Goal: Information Seeking & Learning: Learn about a topic

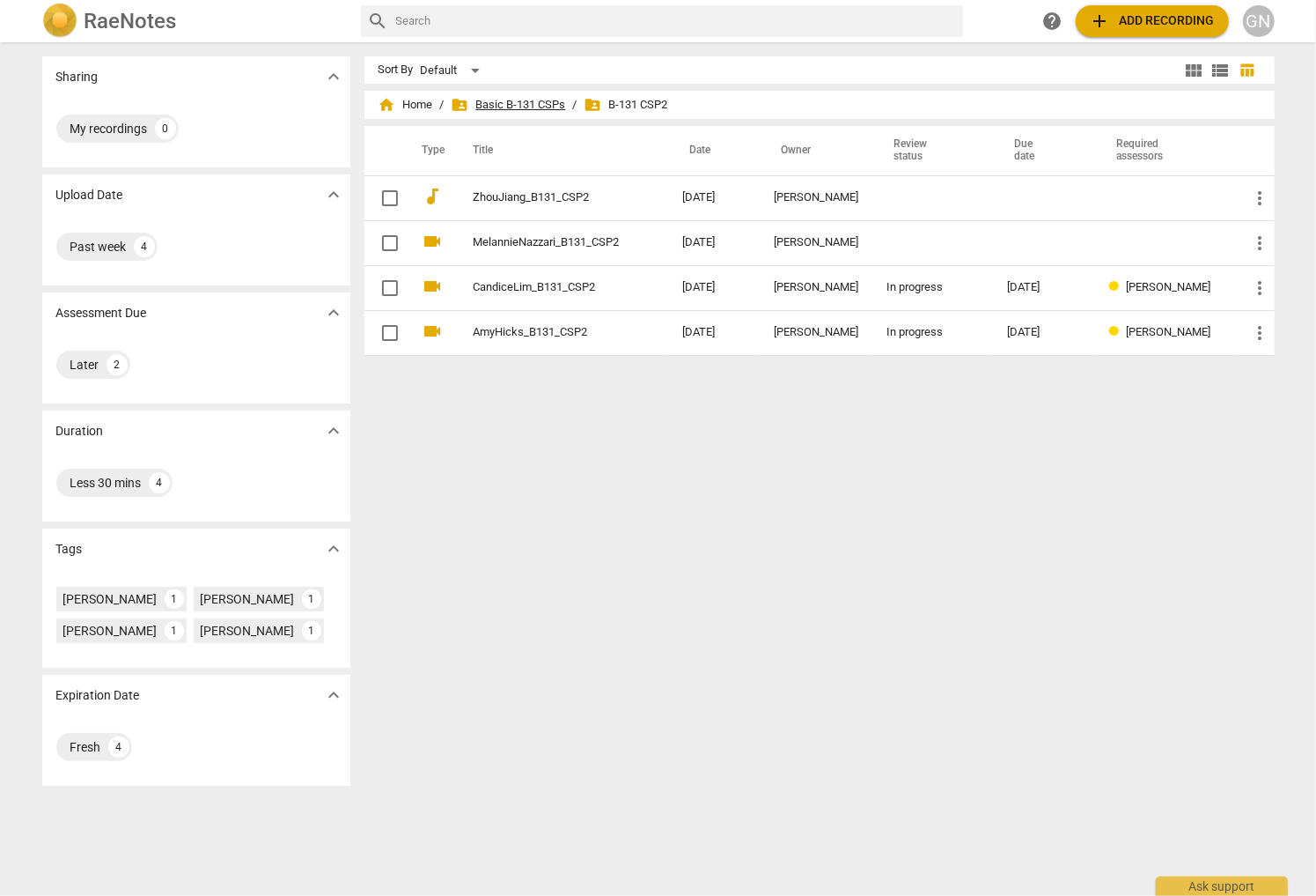
click at [489, 101] on span "folder_shared Basic B-131 CSPs" at bounding box center [509, 105] width 115 height 18
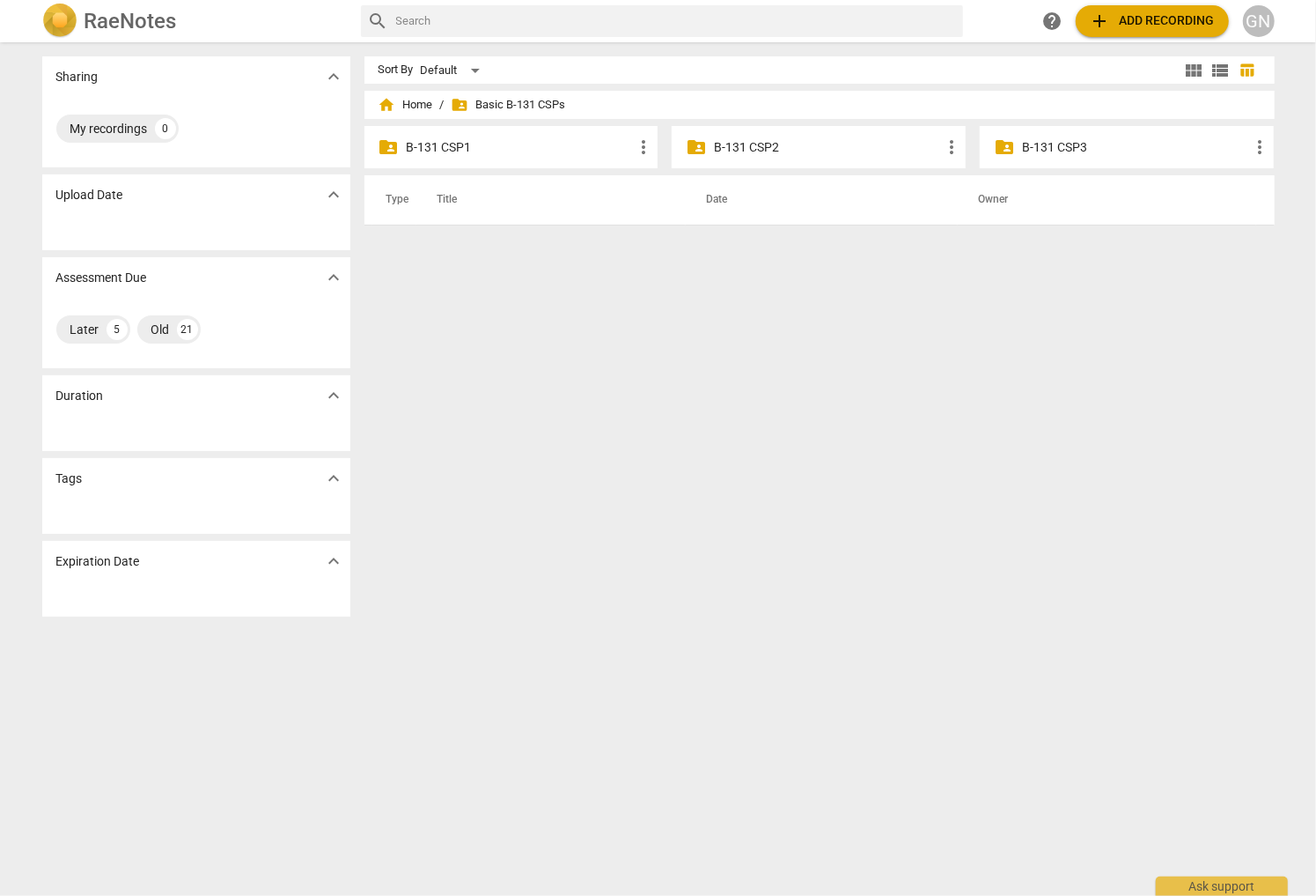
click at [520, 148] on p "B-131 CSP1" at bounding box center [521, 147] width 227 height 19
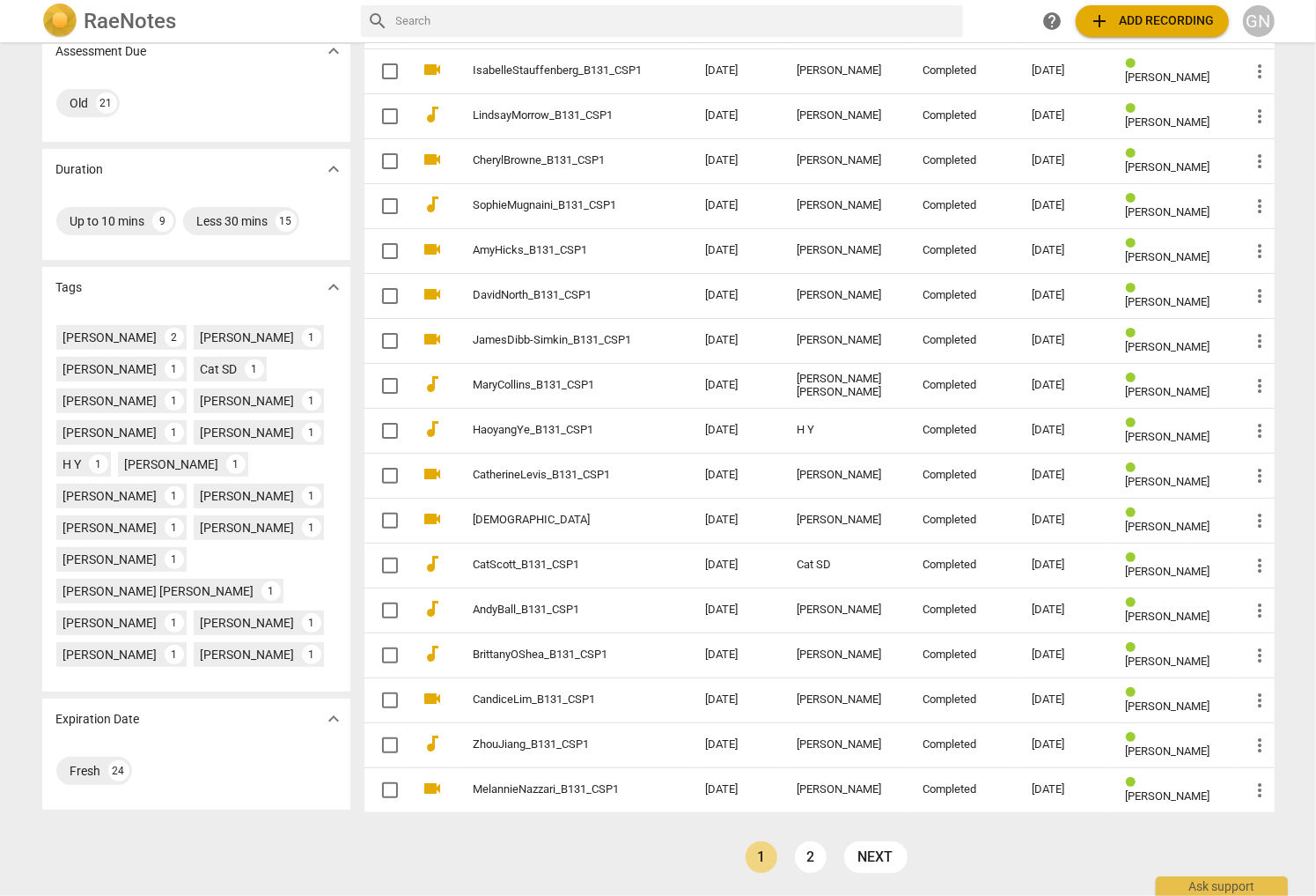
scroll to position [270, 0]
click at [591, 856] on link "2" at bounding box center [811, 857] width 32 height 32
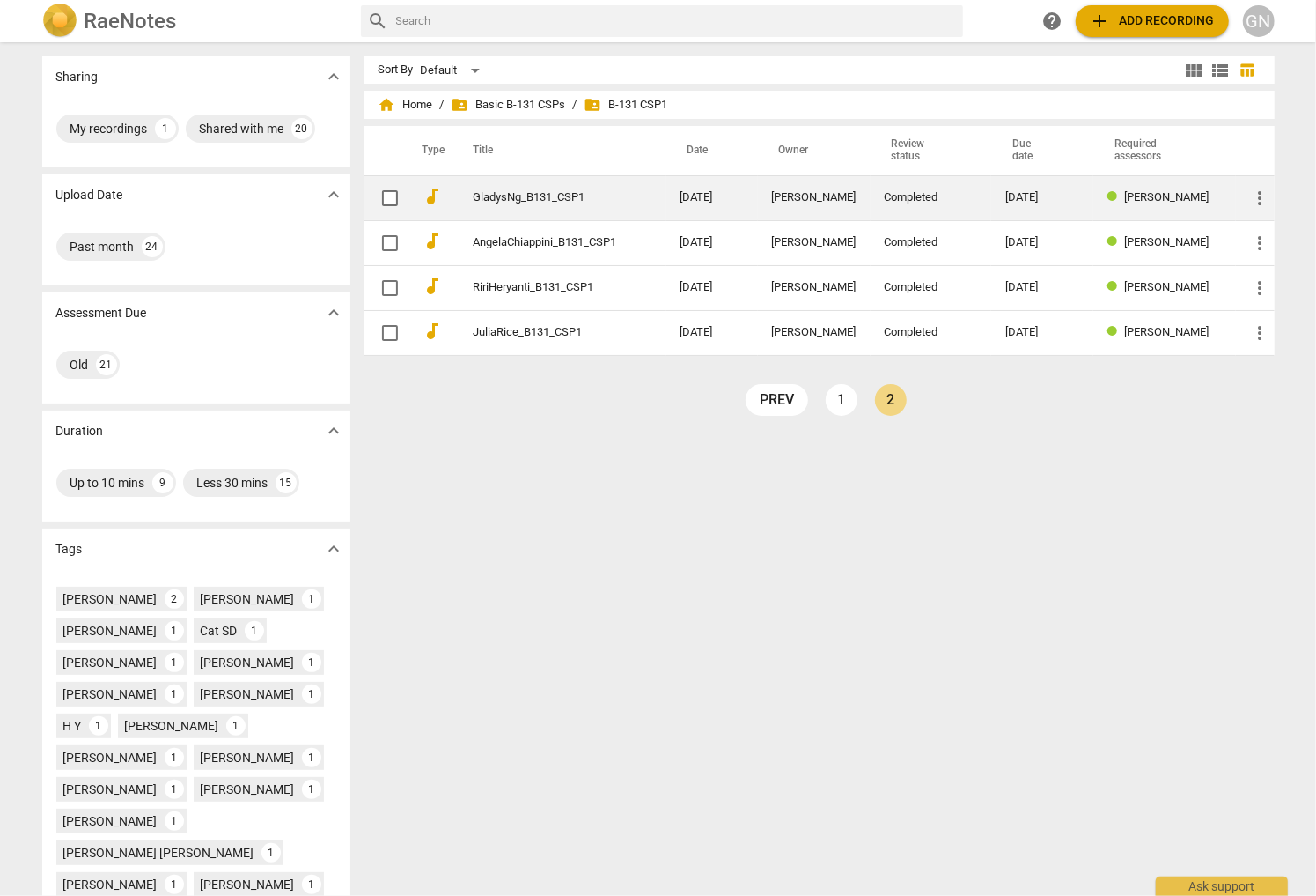
click at [591, 209] on td "GladysNg_B131_CSP1" at bounding box center [559, 197] width 214 height 45
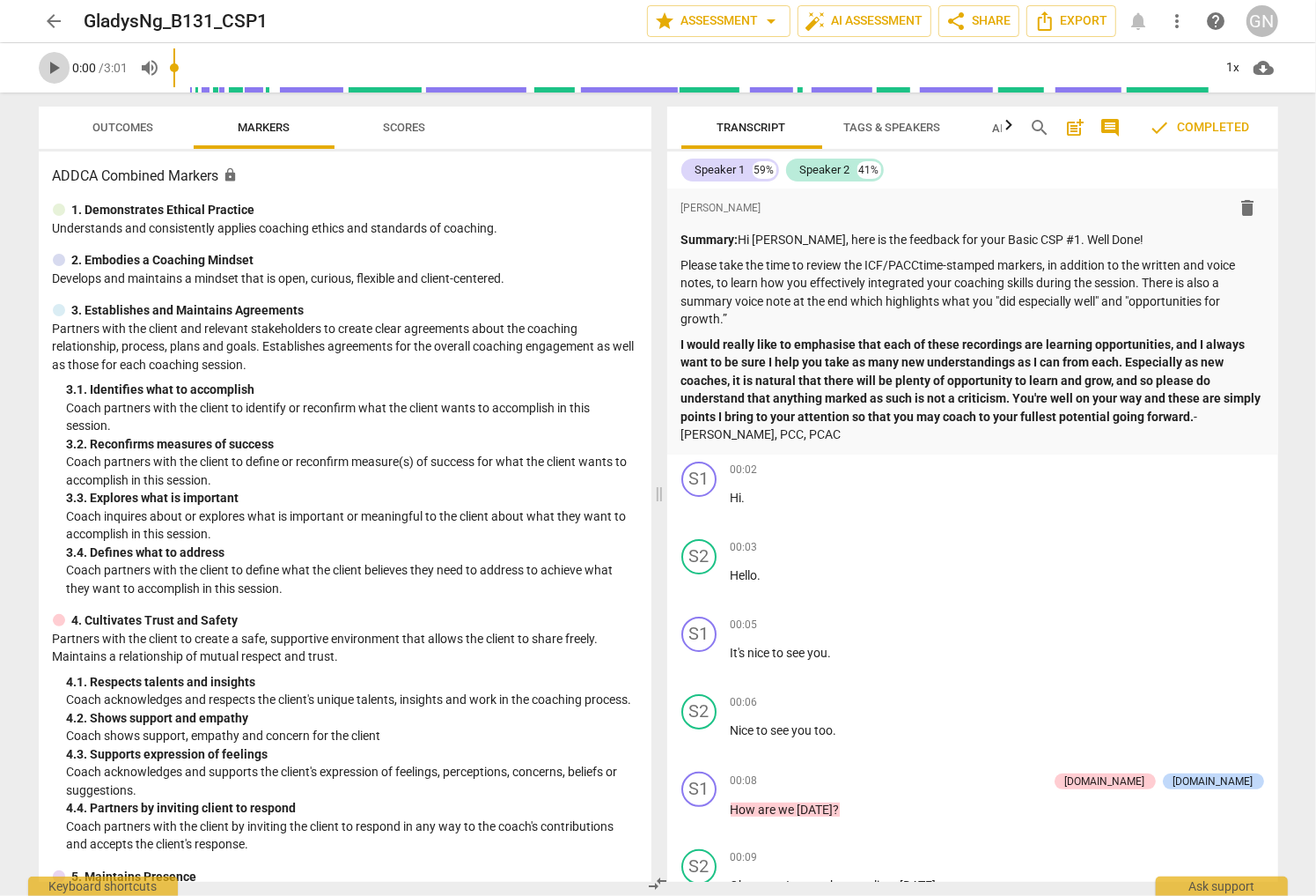
click at [50, 70] on span "play_arrow" at bounding box center [55, 68] width 21 height 21
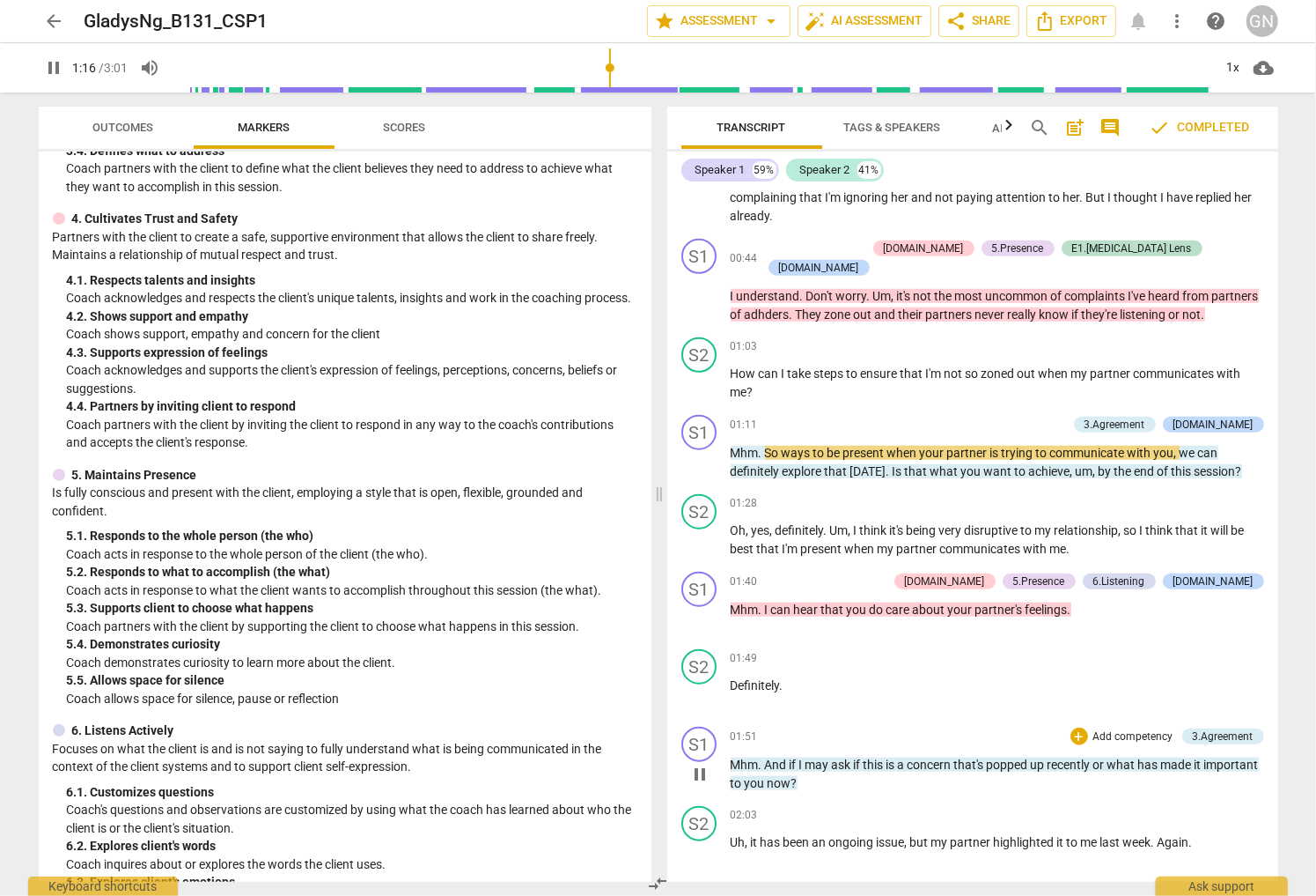
scroll to position [1012, 0]
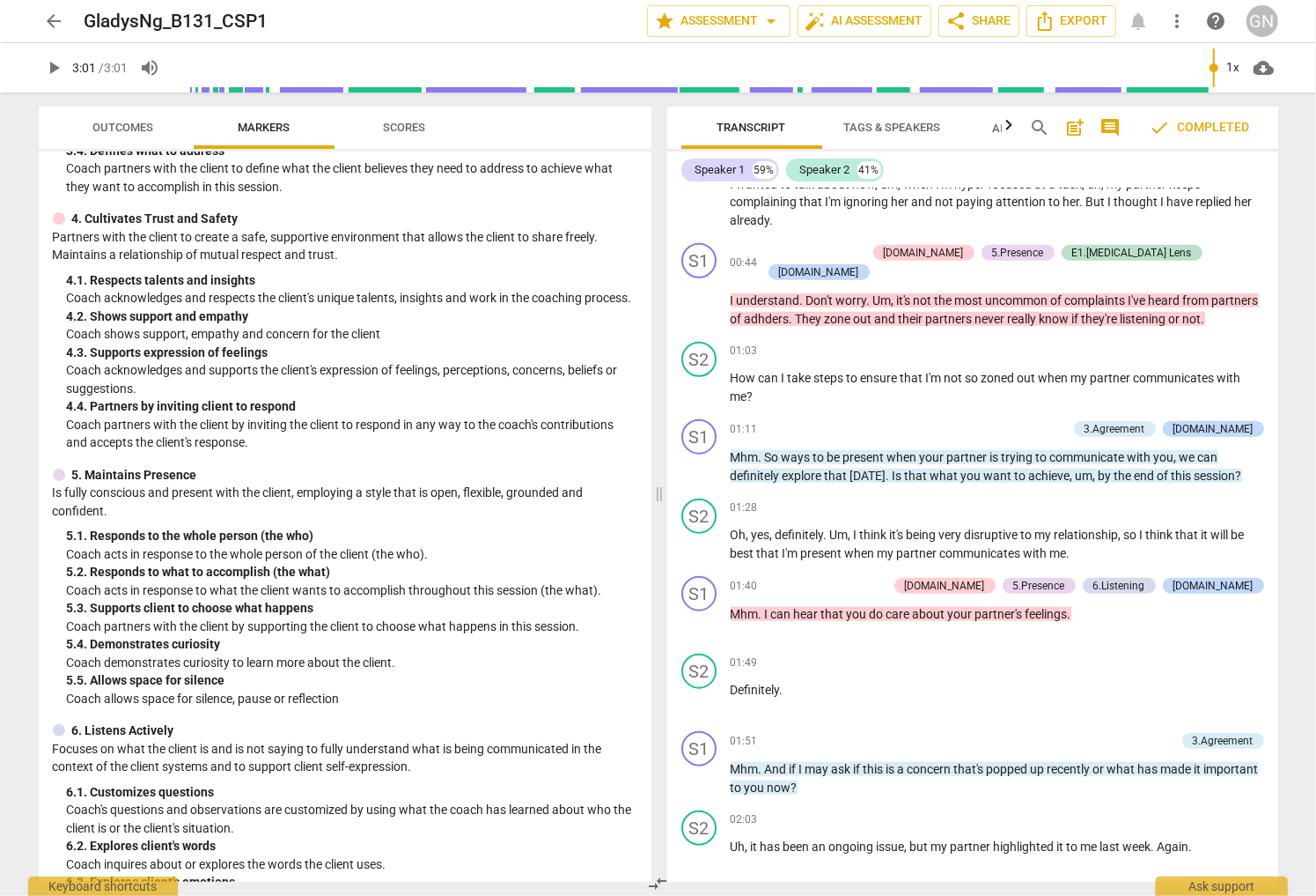
type input "181"
click at [48, 26] on span "arrow_back" at bounding box center [55, 21] width 21 height 21
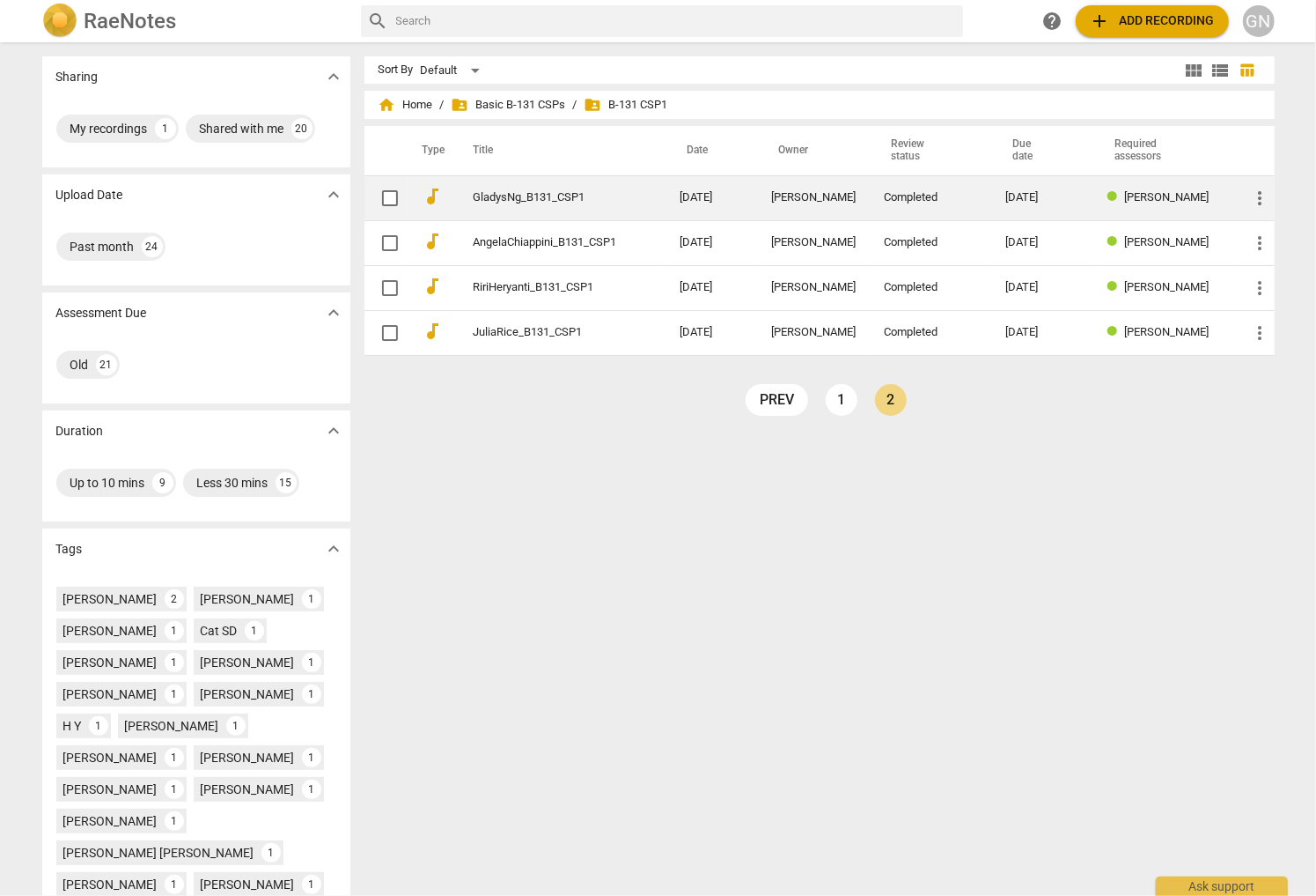
click at [591, 204] on td "[PERSON_NAME]" at bounding box center [1164, 197] width 142 height 45
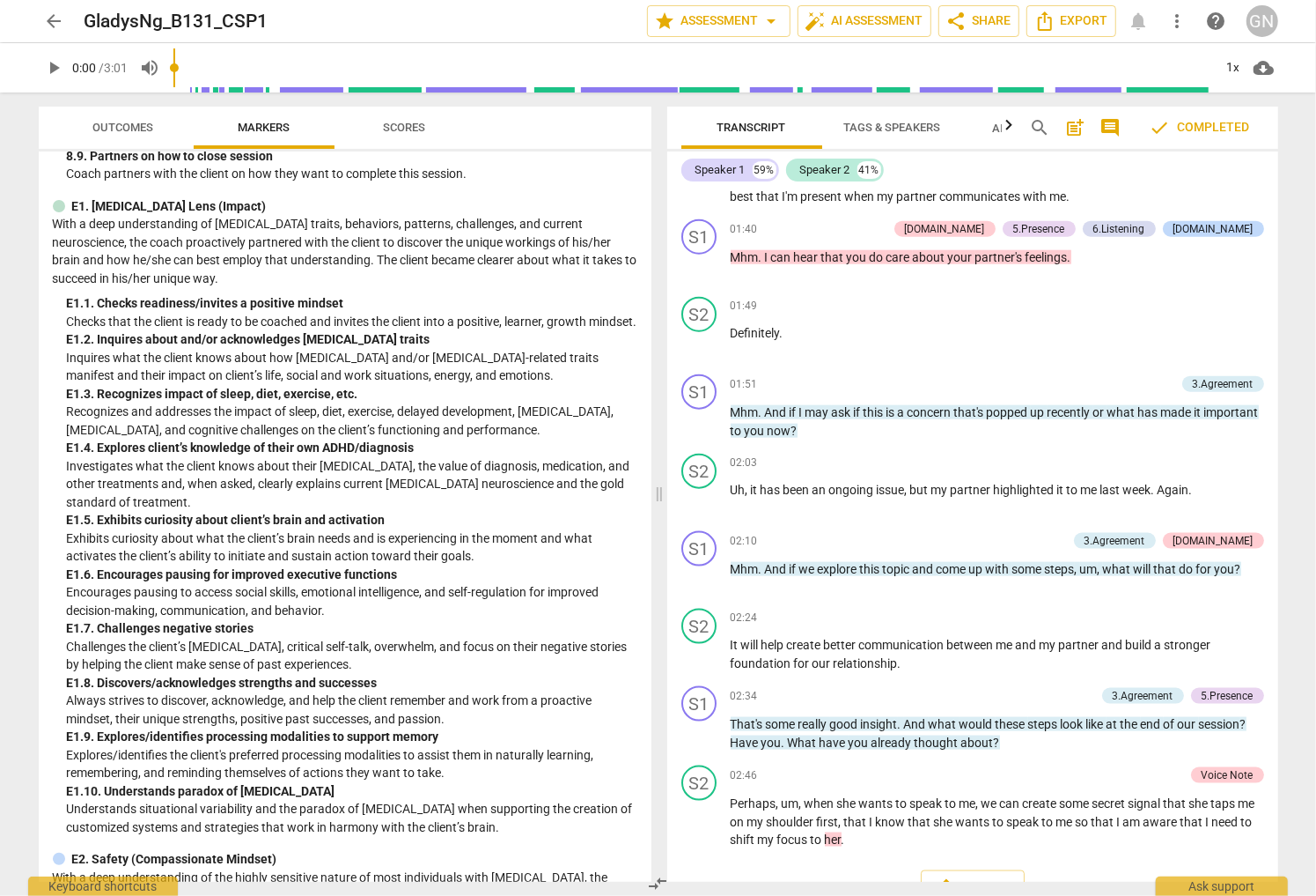
scroll to position [2155, 0]
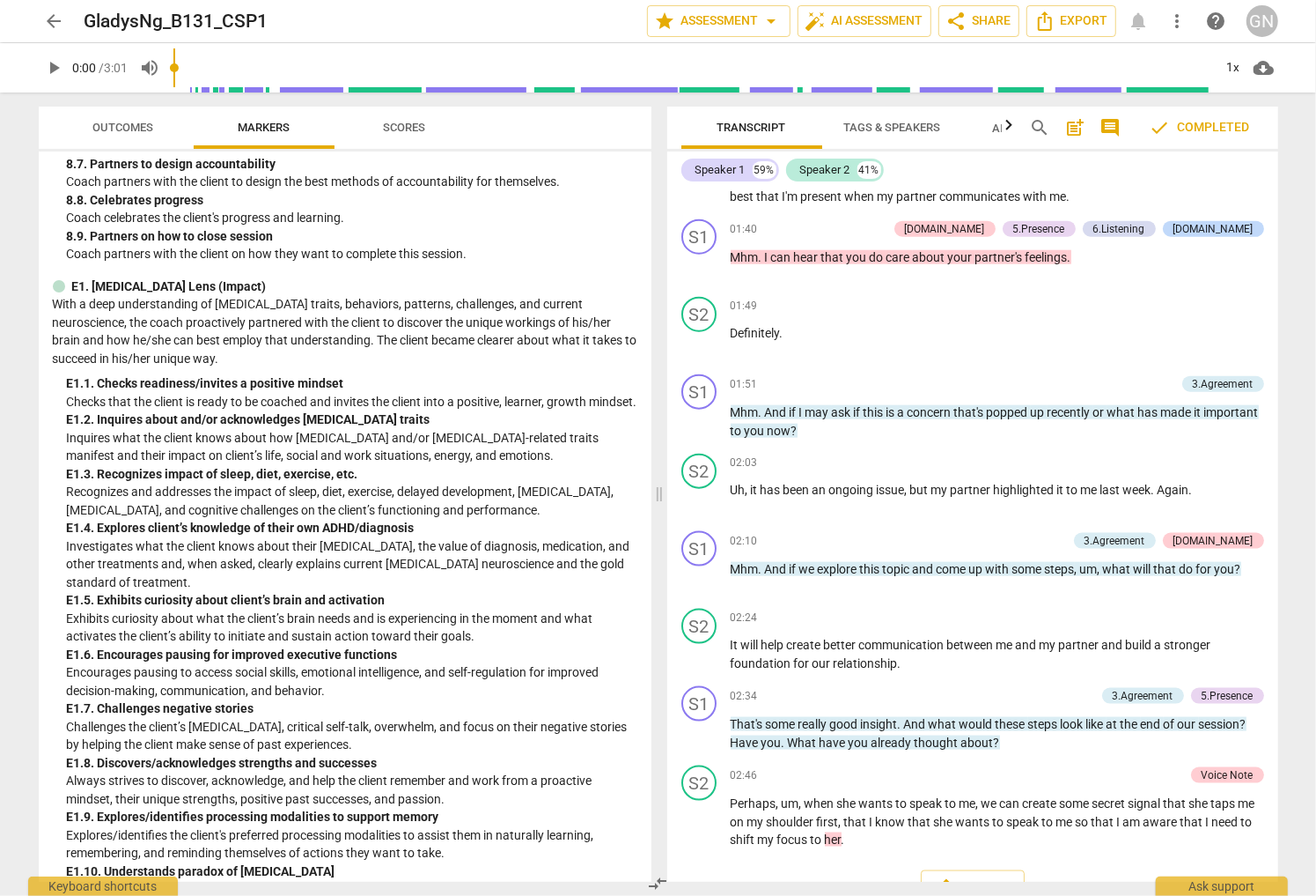
click at [55, 13] on span "arrow_back" at bounding box center [55, 21] width 21 height 21
